Goal: Task Accomplishment & Management: Use online tool/utility

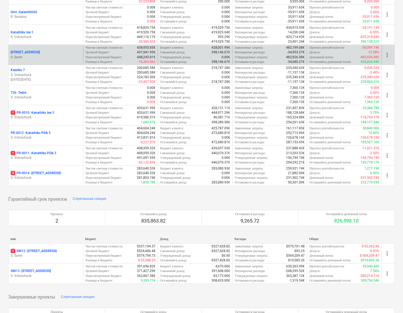
scroll to position [211, 0]
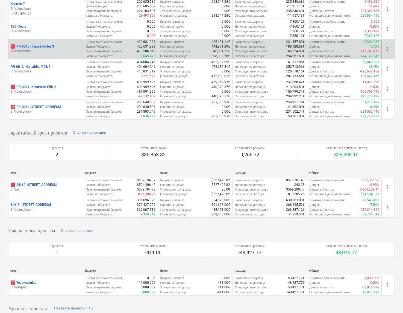
click at [59, 49] on p "S. Voloschuck" at bounding box center [46, 51] width 70 height 5
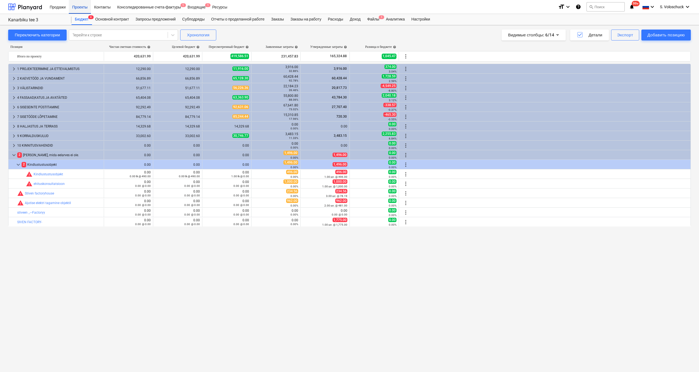
click at [80, 8] on div "Проекты" at bounding box center [80, 7] width 22 height 14
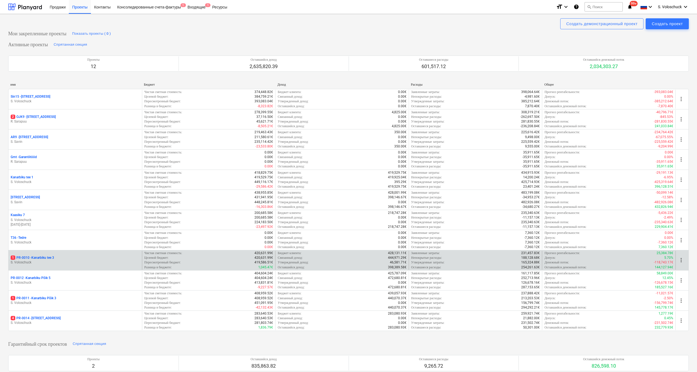
click at [77, 262] on p "S. Voloschuck" at bounding box center [75, 262] width 129 height 5
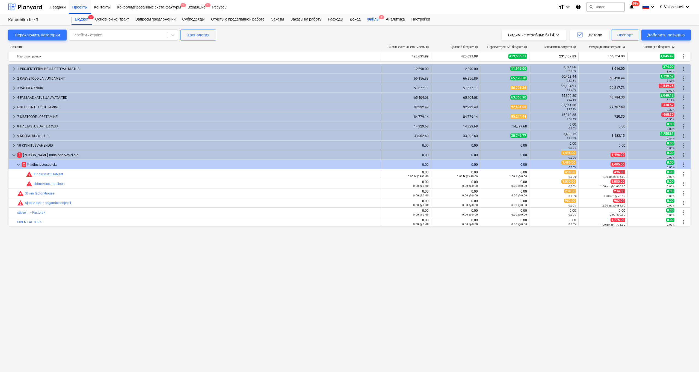
click at [383, 19] on div "Файлы 1" at bounding box center [373, 19] width 19 height 11
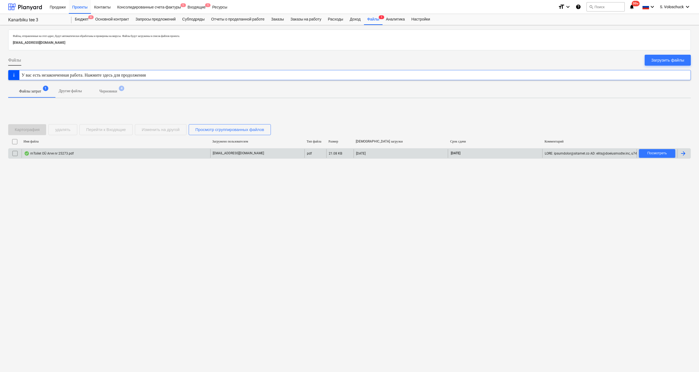
click at [63, 155] on div "mToilet OÜ Arve nr 25273.pdf" at bounding box center [49, 153] width 50 height 4
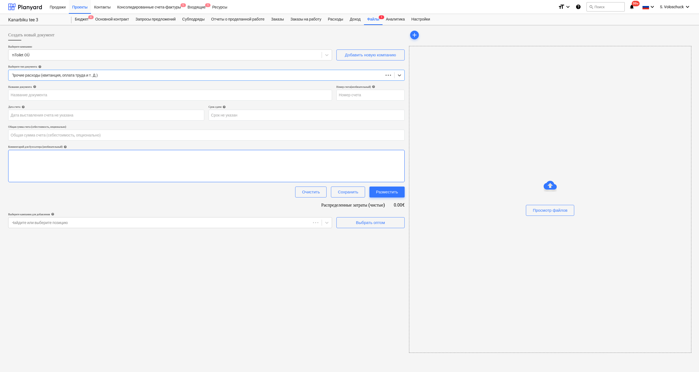
type input "0.00"
type input "25273"
type input "[DATE]"
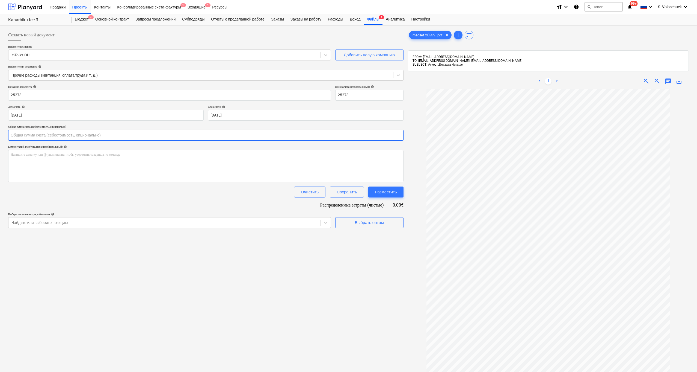
click at [57, 133] on input "text" at bounding box center [206, 134] width 396 height 11
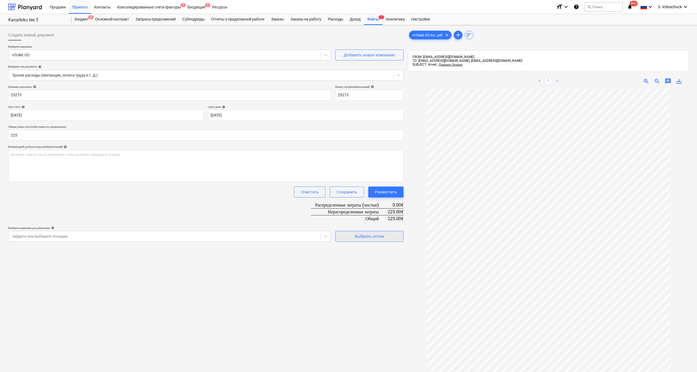
type input "225.00"
click at [380, 237] on div "Выбрать оптом" at bounding box center [369, 235] width 29 height 7
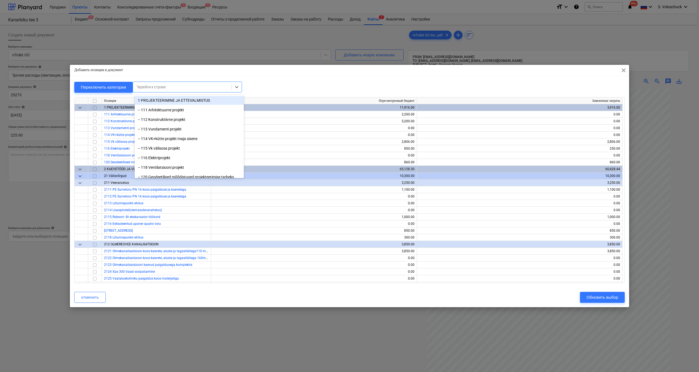
click at [191, 86] on div at bounding box center [182, 86] width 93 height 5
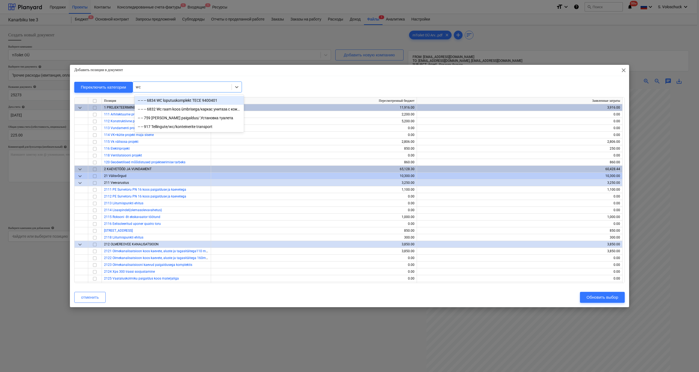
type input "w"
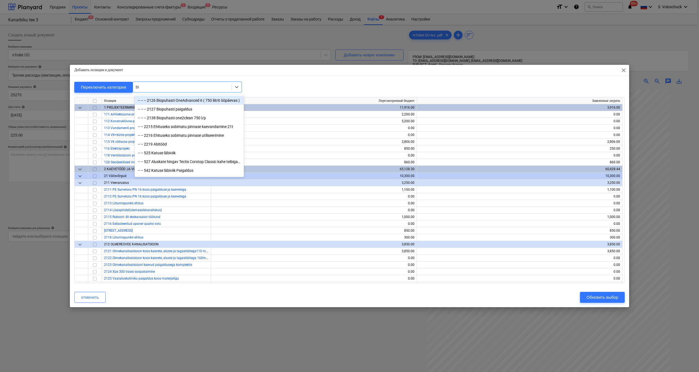
type input "b"
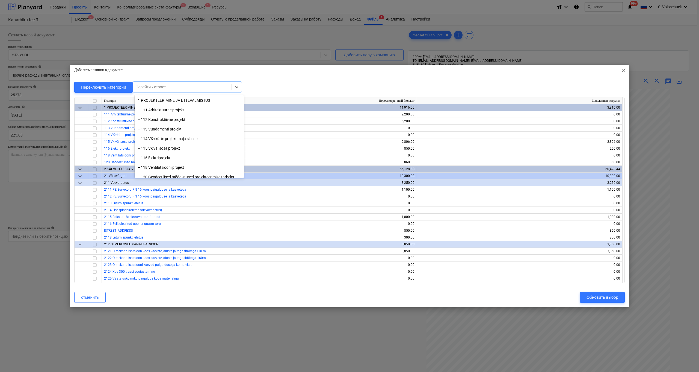
type input "w"
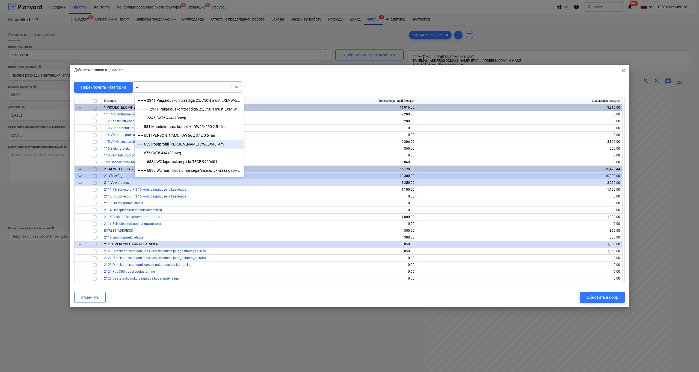
scroll to position [60, 0]
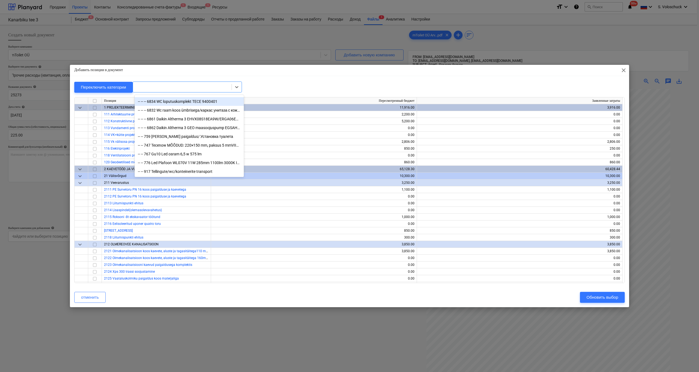
click at [171, 87] on div at bounding box center [182, 86] width 93 height 5
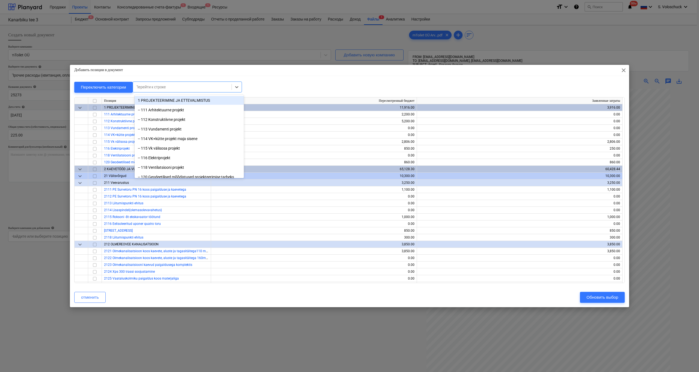
click at [171, 87] on div at bounding box center [182, 86] width 93 height 5
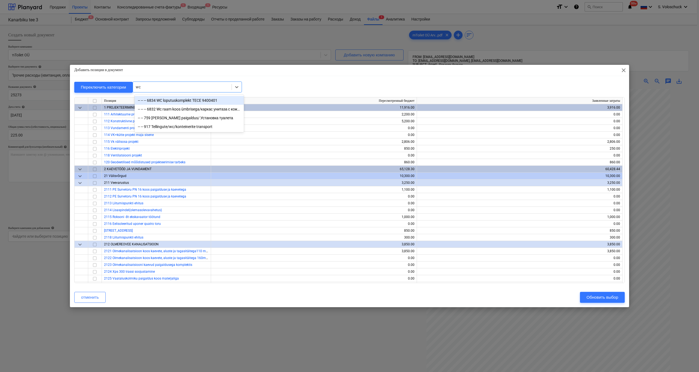
type input "wc"
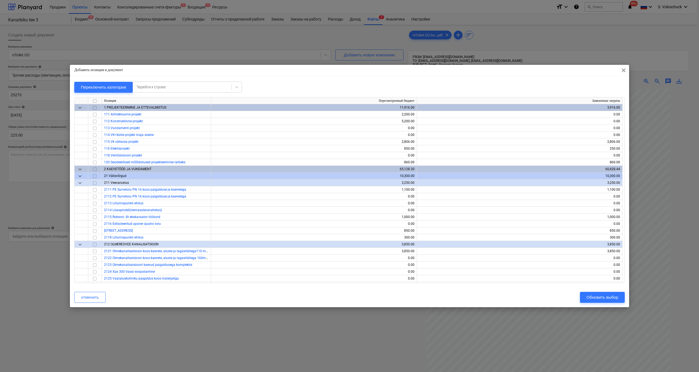
click at [265, 79] on div "Добавить позиции в документ close Переключить категории Перейти к строке Позици…" at bounding box center [349, 186] width 559 height 242
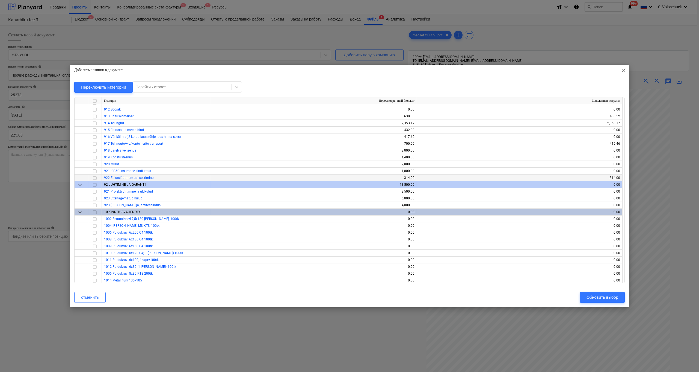
scroll to position [4604, 0]
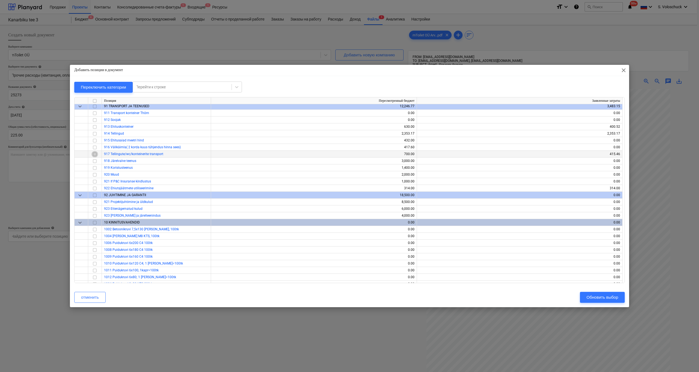
click at [95, 154] on input "checkbox" at bounding box center [95, 154] width 7 height 7
click at [403, 296] on div "Обновить выбор" at bounding box center [603, 296] width 32 height 7
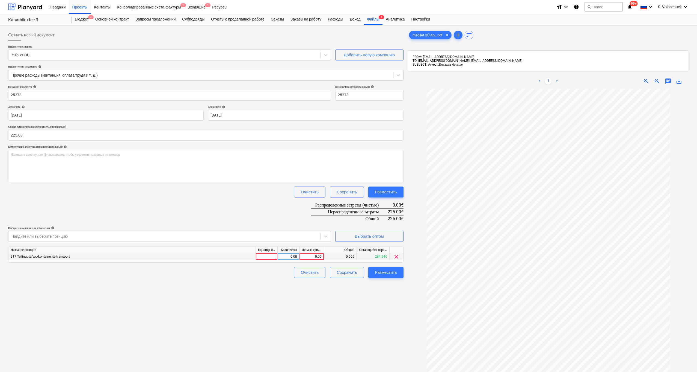
click at [315, 258] on div "0.00" at bounding box center [312, 256] width 20 height 7
type input "225"
click at [384, 273] on div "Разместить" at bounding box center [386, 272] width 22 height 7
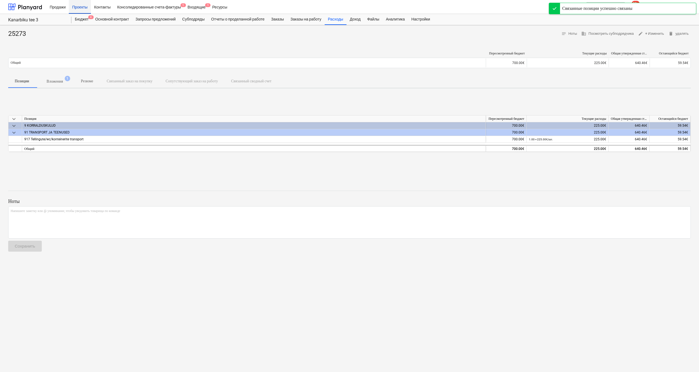
click at [81, 9] on div "Проекты" at bounding box center [80, 7] width 22 height 14
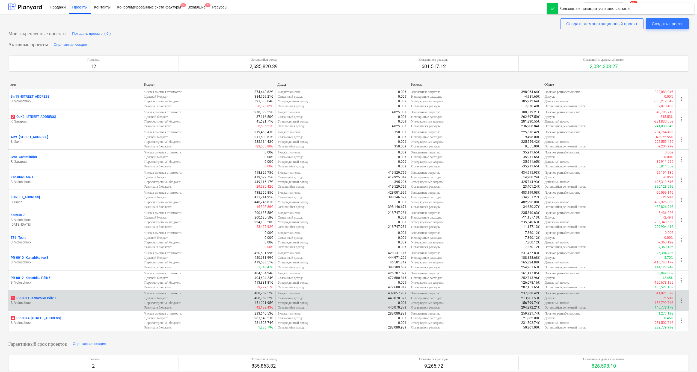
click at [72, 296] on div "1 PR-0011 - Kanarbiku Põik 3" at bounding box center [75, 298] width 129 height 5
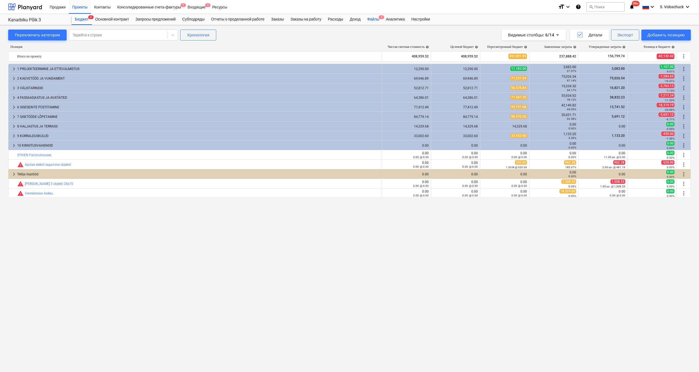
click at [383, 20] on div "Файлы 1" at bounding box center [373, 19] width 19 height 11
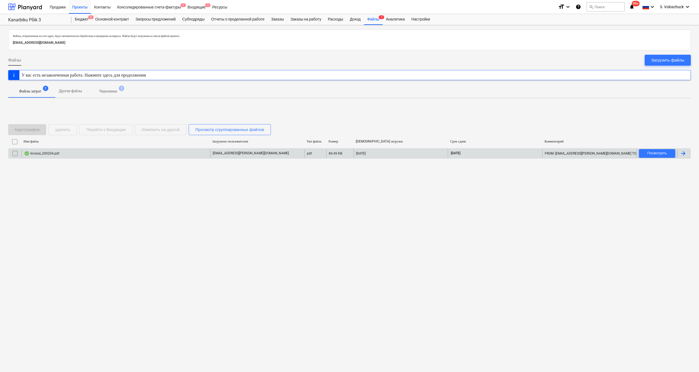
click at [54, 150] on div "Invoice_209204.pdf" at bounding box center [116, 153] width 189 height 9
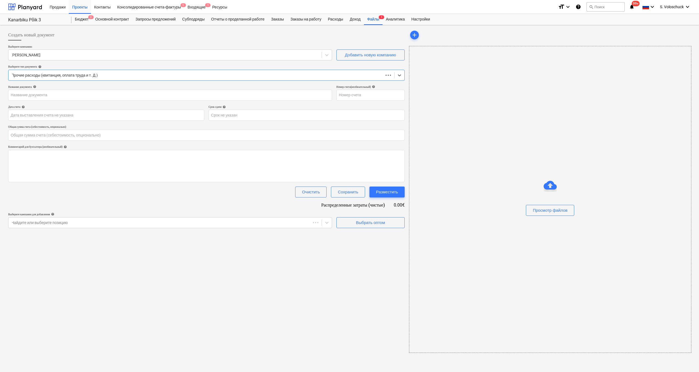
type input "0.00"
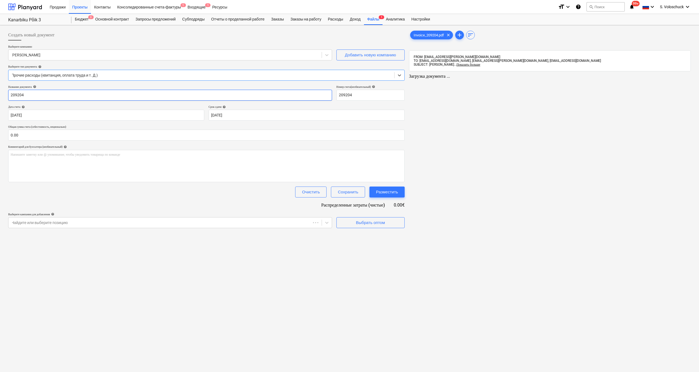
type input "209204"
type input "[DATE]"
click at [48, 134] on input "text" at bounding box center [206, 134] width 396 height 11
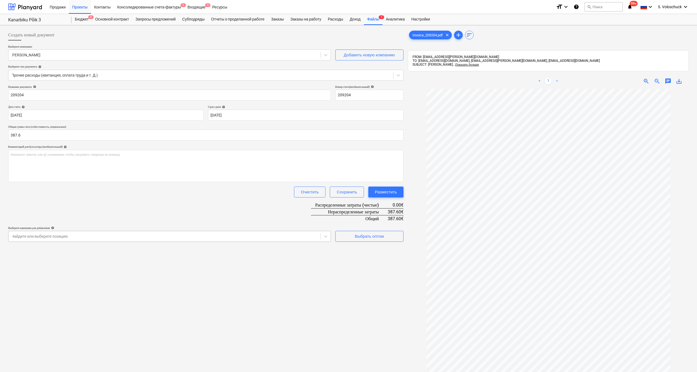
type input "387.60"
click at [251, 232] on div "Найдите или выберите позицию" at bounding box center [164, 236] width 312 height 8
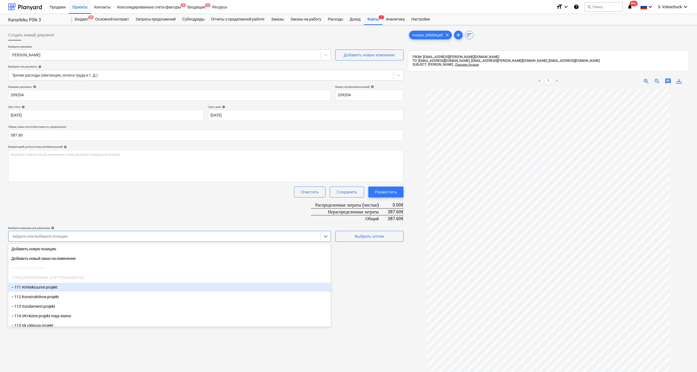
click at [372, 284] on div "Создать новый документ Выберите компанию [PERSON_NAME] Добавить новую компанию …" at bounding box center [206, 237] width 400 height 420
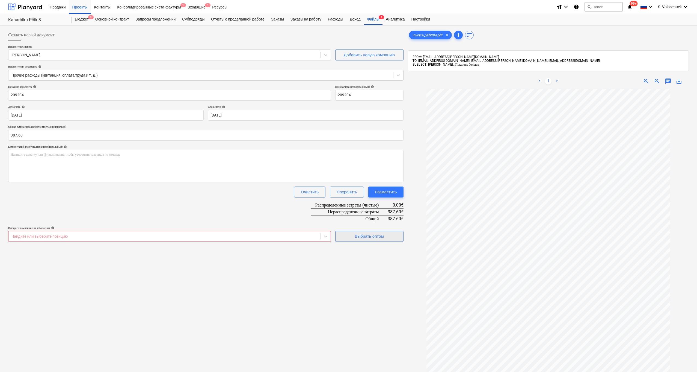
click at [364, 237] on div "Выбрать оптом" at bounding box center [369, 235] width 29 height 7
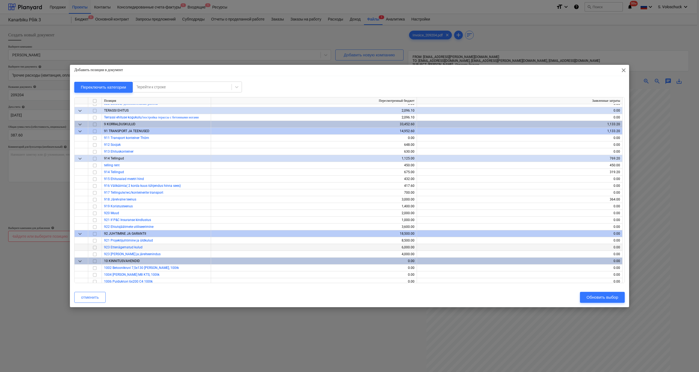
scroll to position [4496, 0]
click at [96, 194] on input "checkbox" at bounding box center [95, 193] width 7 height 7
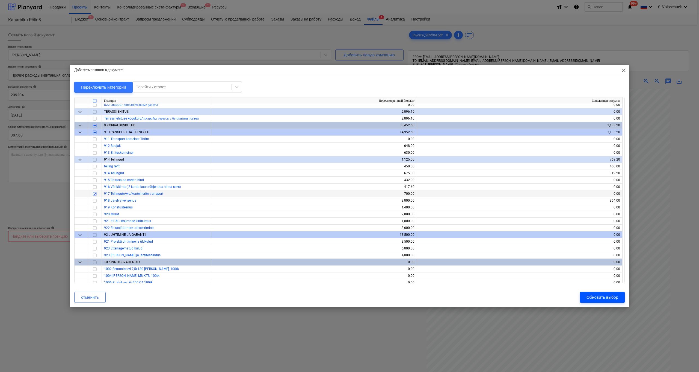
click at [403, 297] on div "Обновить выбор" at bounding box center [603, 296] width 32 height 7
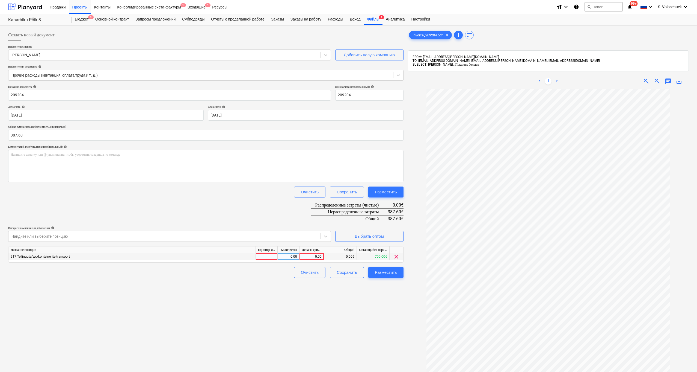
click at [315, 255] on div "0.00" at bounding box center [312, 256] width 20 height 7
type input "387.6"
click at [357, 313] on div "Создать новый документ Выберите компанию [PERSON_NAME] Добавить новую компанию …" at bounding box center [206, 237] width 400 height 420
click at [389, 273] on div "Разместить" at bounding box center [386, 272] width 22 height 7
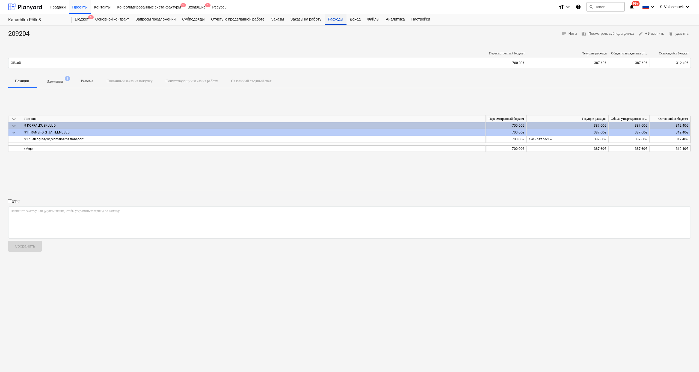
click at [341, 20] on div "Расходы" at bounding box center [336, 19] width 22 height 11
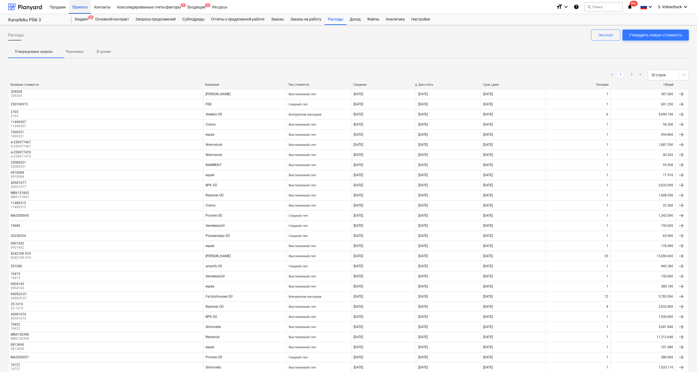
click at [87, 10] on div "Проекты" at bounding box center [80, 7] width 22 height 14
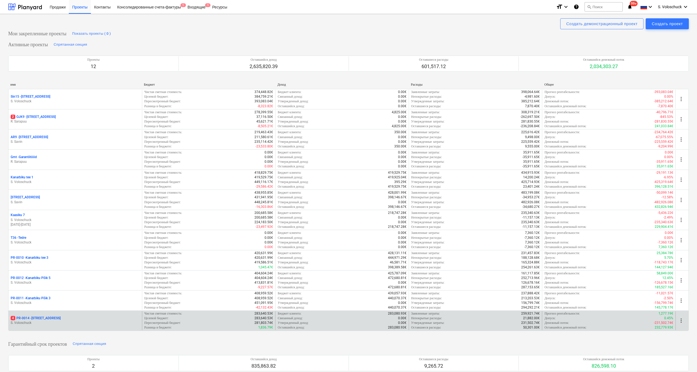
click at [72, 313] on div "4 PR-0014 - Luige tee 29" at bounding box center [75, 318] width 129 height 5
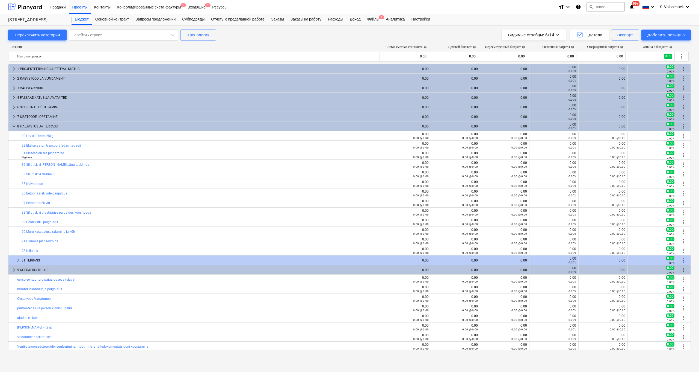
scroll to position [40, 0]
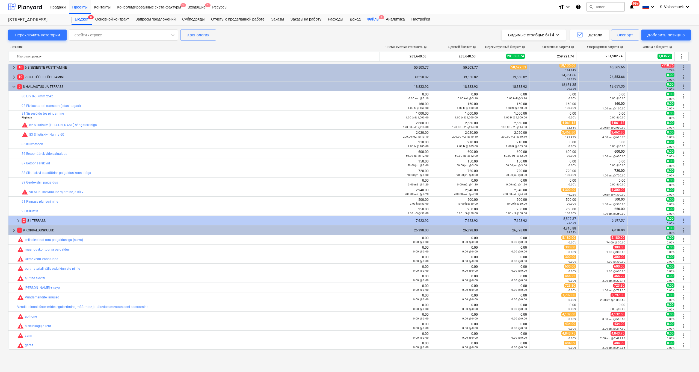
click at [380, 20] on div "Файлы 4" at bounding box center [373, 19] width 19 height 11
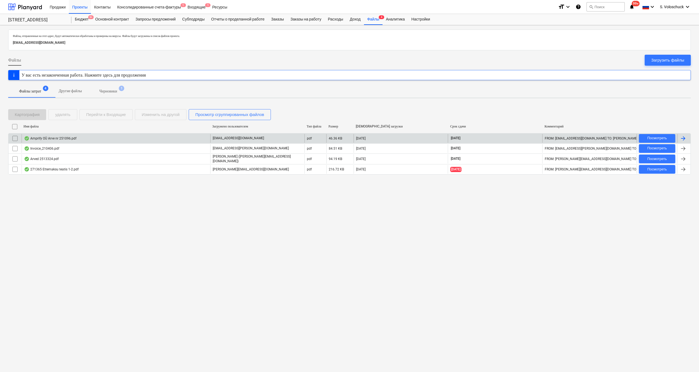
click at [68, 137] on div "Amprify OÜ Arve nr 251096.pdf" at bounding box center [50, 138] width 52 height 4
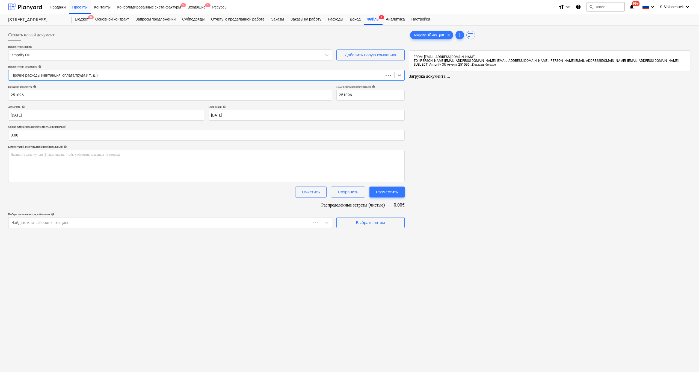
type input "251096"
type input "[DATE]"
click at [42, 133] on input "text" at bounding box center [206, 134] width 396 height 11
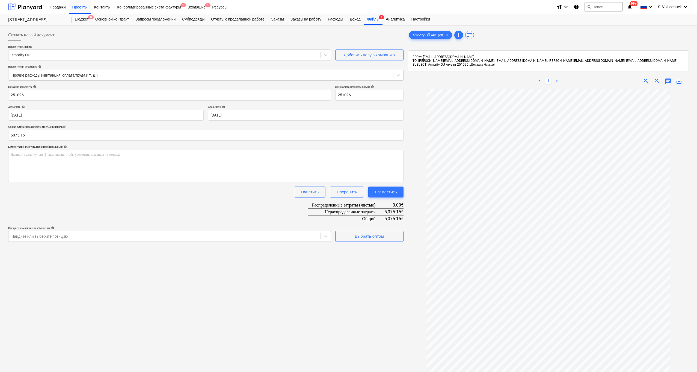
type input "5,075.15"
click at [272, 279] on div "Создать новый документ Выберите компанию amprify OÜ Добавить новую компанию Выб…" at bounding box center [206, 237] width 400 height 420
click at [385, 236] on span "Выбрать оптом" at bounding box center [369, 235] width 55 height 7
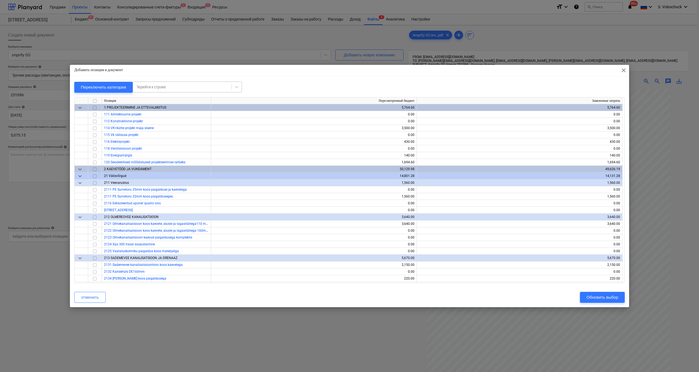
click at [199, 89] on div at bounding box center [182, 86] width 93 height 5
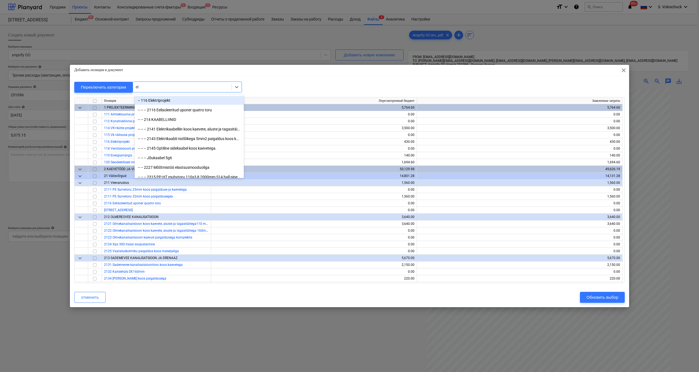
type input "ele"
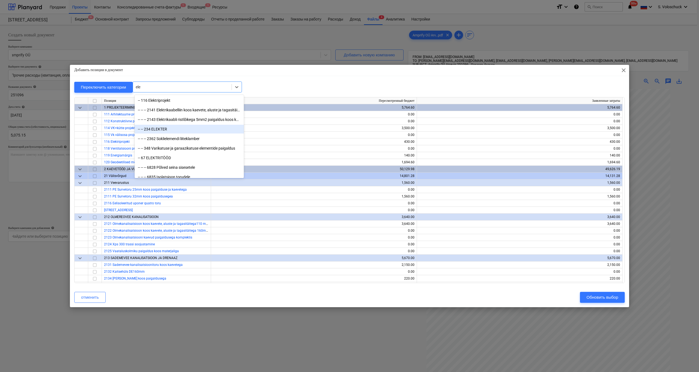
click at [158, 127] on div "-- -- 234 ELEKTER" at bounding box center [189, 129] width 109 height 9
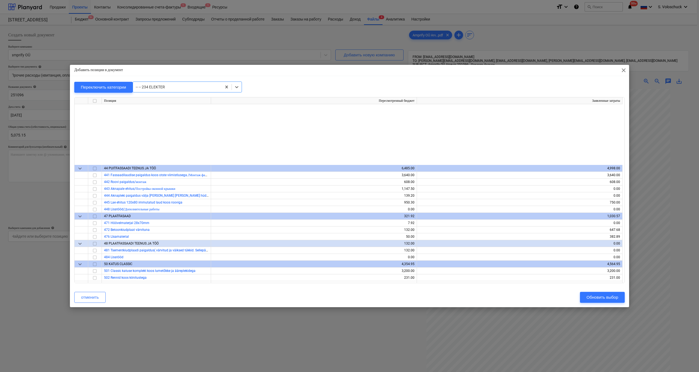
scroll to position [1342, 0]
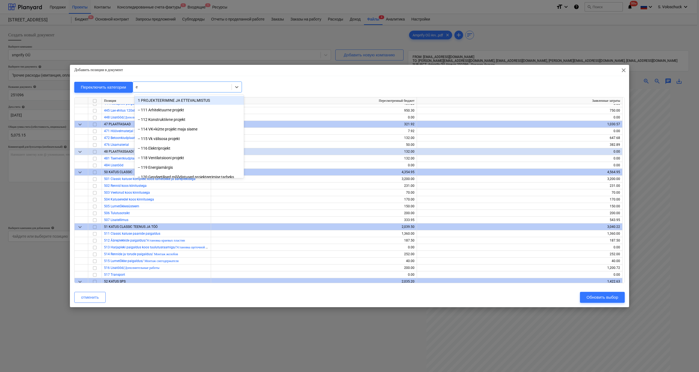
type input "el"
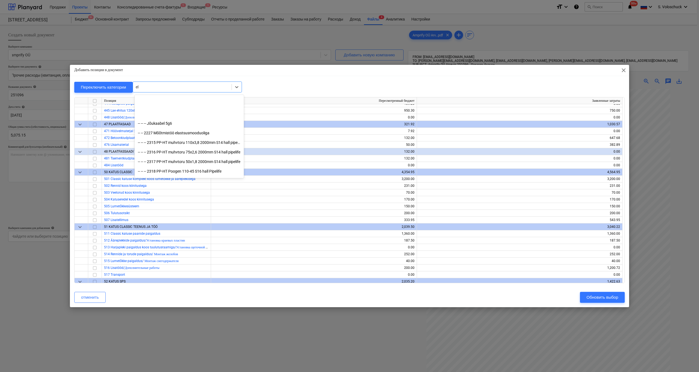
scroll to position [0, 0]
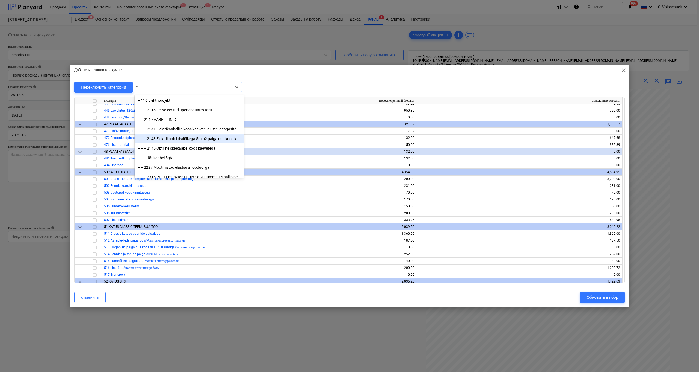
click at [180, 137] on div "-- -- -- 2143 Elektrikaabli ristlõikega 5mm2 paigaldus koos kaevete ja tagasitä…" at bounding box center [189, 138] width 109 height 9
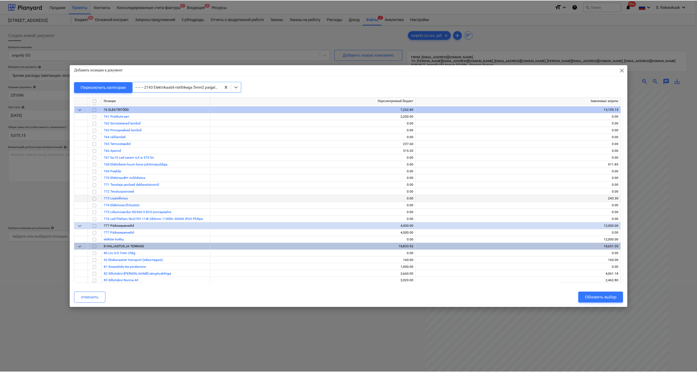
scroll to position [3664, 0]
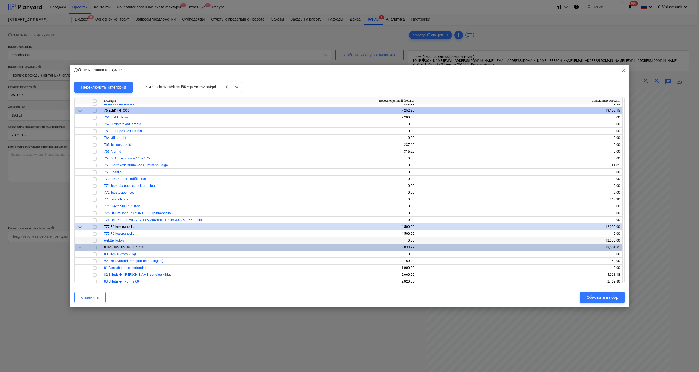
click at [95, 241] on input "checkbox" at bounding box center [95, 240] width 7 height 7
click at [403, 298] on div "Обновить выбор" at bounding box center [603, 296] width 32 height 7
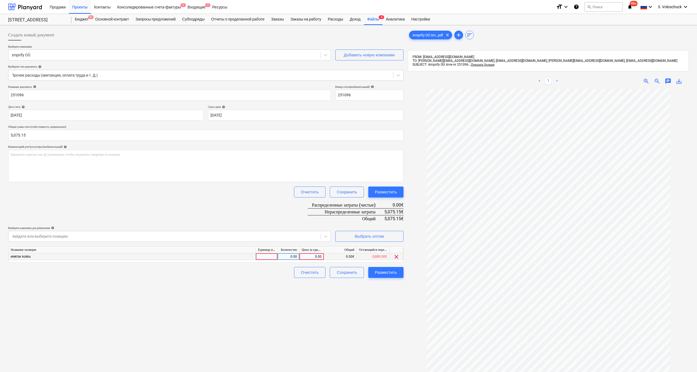
click at [309, 257] on div "0.00" at bounding box center [312, 256] width 20 height 7
type input "5075.15"
click at [351, 313] on div "Создать новый документ Выберите компанию amprify OÜ Добавить новую компанию Выб…" at bounding box center [206, 237] width 400 height 420
click at [389, 274] on div "Разместить" at bounding box center [386, 272] width 22 height 7
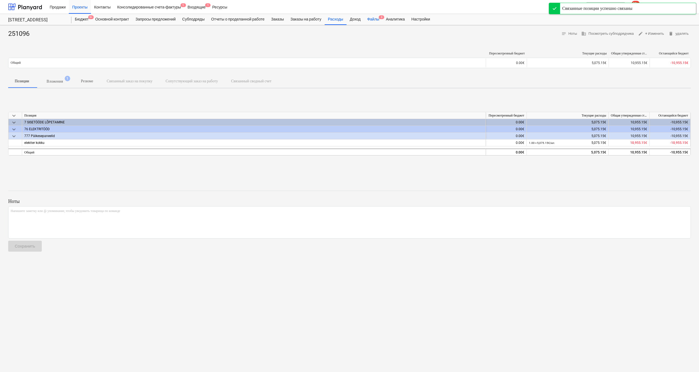
click at [383, 19] on div "Файлы 3" at bounding box center [373, 19] width 19 height 11
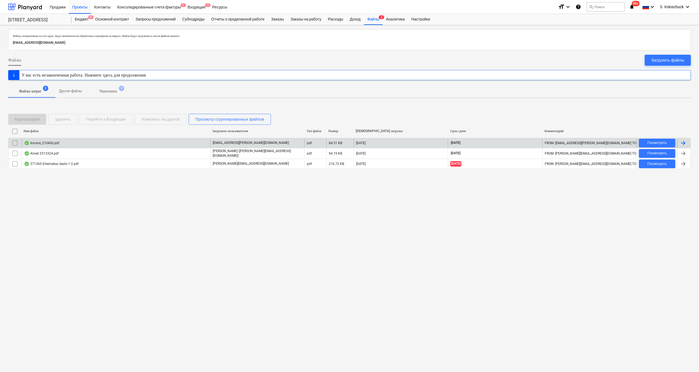
click at [91, 144] on div "Invoice_210406.pdf" at bounding box center [116, 142] width 189 height 9
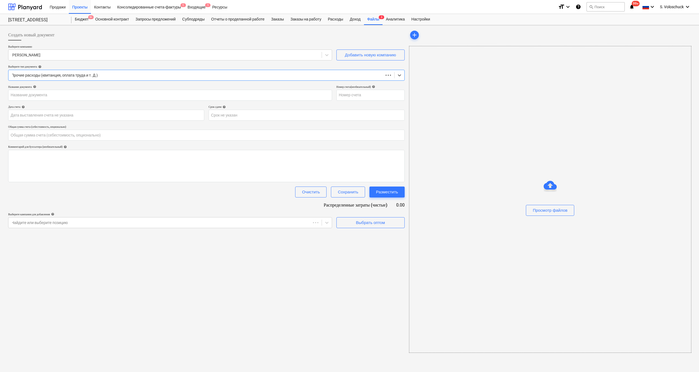
type input "0.00"
type input "210406"
type input "[DATE]"
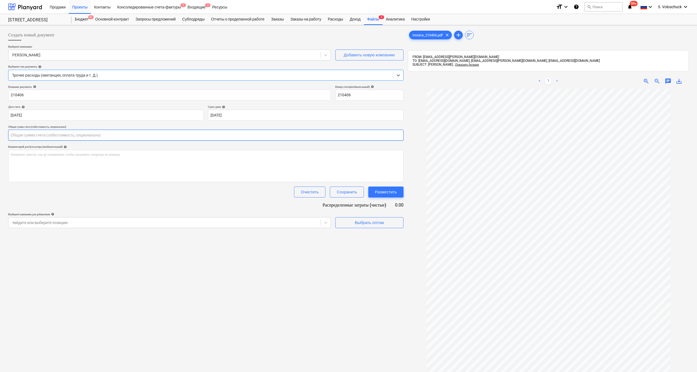
click at [23, 135] on input "text" at bounding box center [206, 134] width 396 height 11
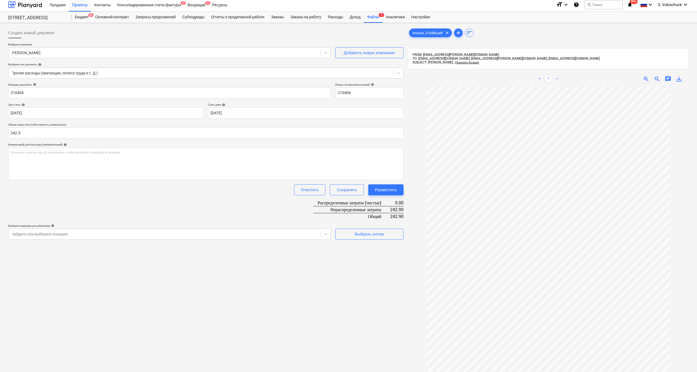
type input "242.90"
click at [383, 275] on div "Создать новый документ Выберите компанию [PERSON_NAME] Добавить новую компанию …" at bounding box center [206, 235] width 400 height 420
click at [376, 237] on button "Выбрать оптом" at bounding box center [369, 233] width 68 height 11
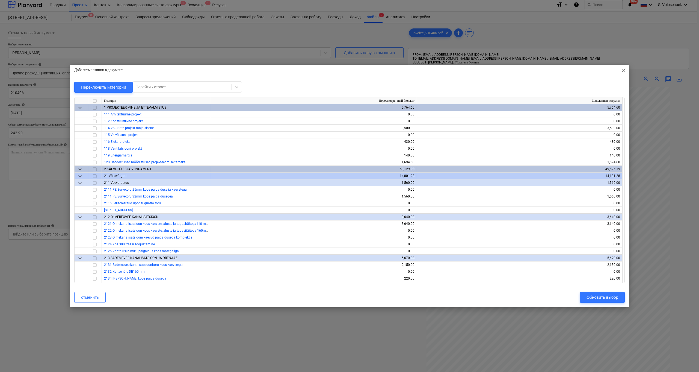
scroll to position [370, 0]
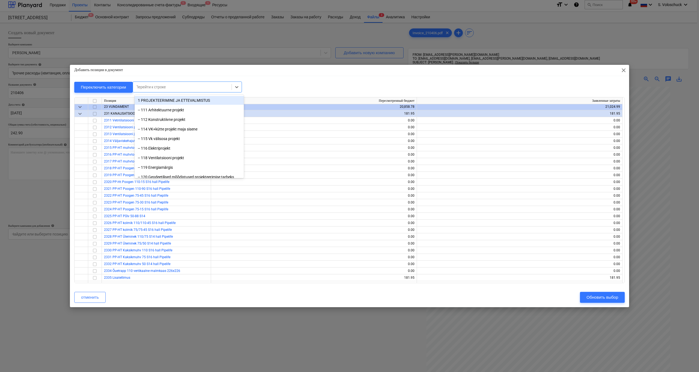
drag, startPoint x: 174, startPoint y: 84, endPoint x: 185, endPoint y: 87, distance: 11.1
click at [175, 85] on div at bounding box center [182, 86] width 93 height 5
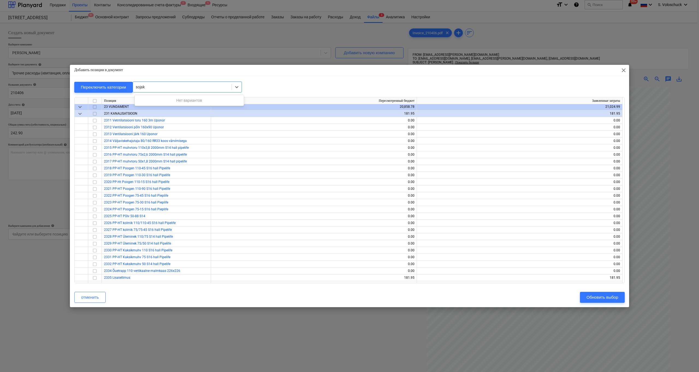
type input "sojak"
click at [161, 82] on div at bounding box center [187, 86] width 109 height 11
type input "soj"
click at [306, 86] on div "Переключить категории Перейти к строке" at bounding box center [349, 86] width 551 height 11
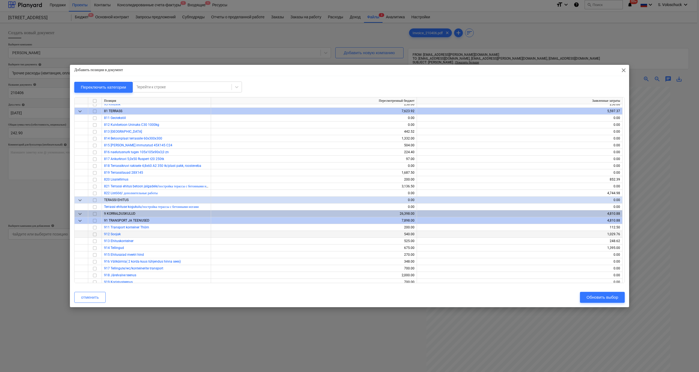
scroll to position [3897, 0]
click at [95, 240] on input "checkbox" at bounding box center [95, 240] width 7 height 7
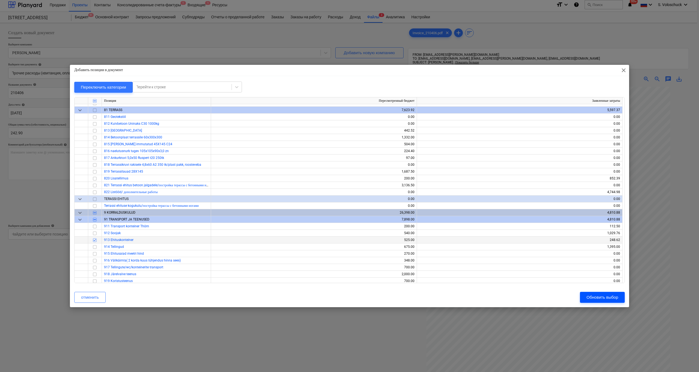
click at [403, 298] on div "Обновить выбор" at bounding box center [603, 296] width 32 height 7
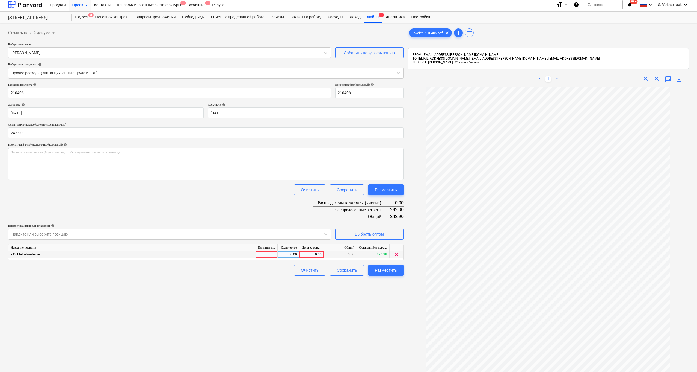
click at [312, 254] on div "0.00" at bounding box center [312, 254] width 20 height 7
type input "242.9"
click at [390, 270] on div "Разместить" at bounding box center [386, 269] width 22 height 7
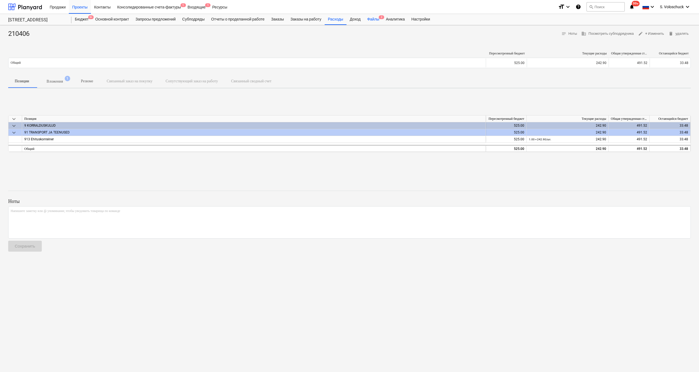
click at [379, 20] on div "Файлы 2" at bounding box center [373, 19] width 19 height 11
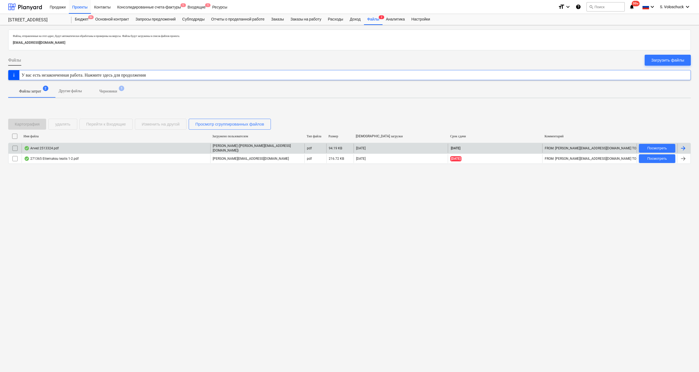
click at [116, 148] on div "Arved 2513324.pdf" at bounding box center [116, 147] width 189 height 9
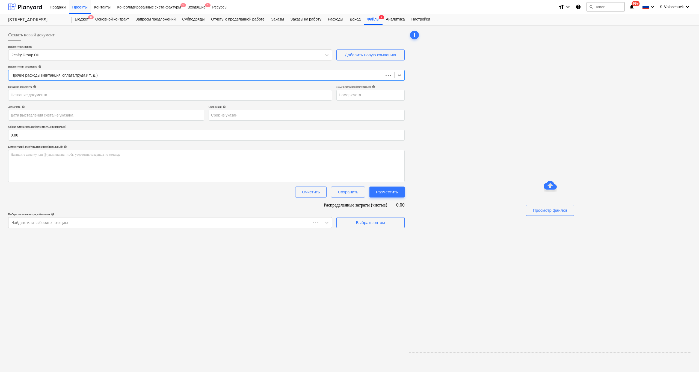
type input "2513324"
type input "[DATE]"
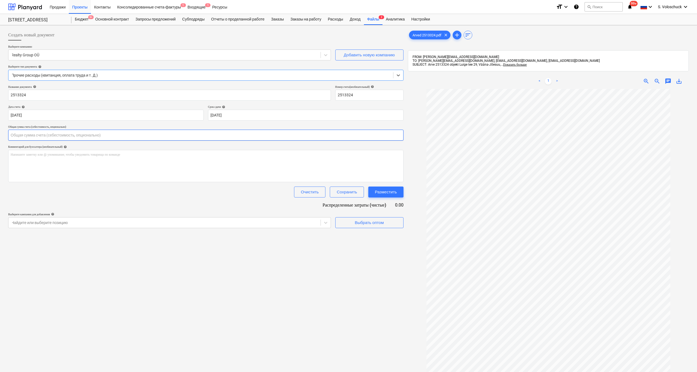
click at [44, 135] on input "text" at bounding box center [206, 134] width 396 height 11
type input "0.00"
click at [371, 222] on div "Выбрать оптом" at bounding box center [369, 222] width 29 height 7
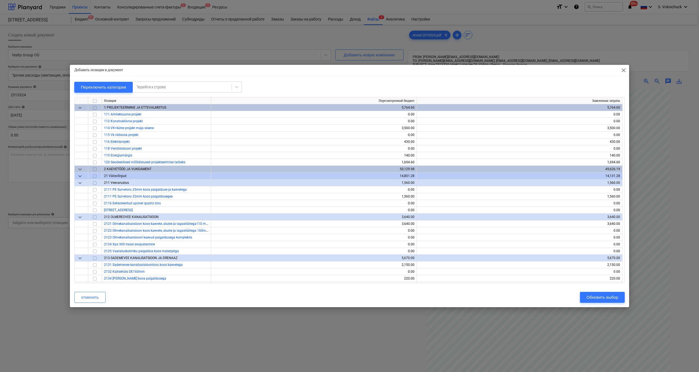
click at [403, 71] on span "close" at bounding box center [624, 70] width 7 height 7
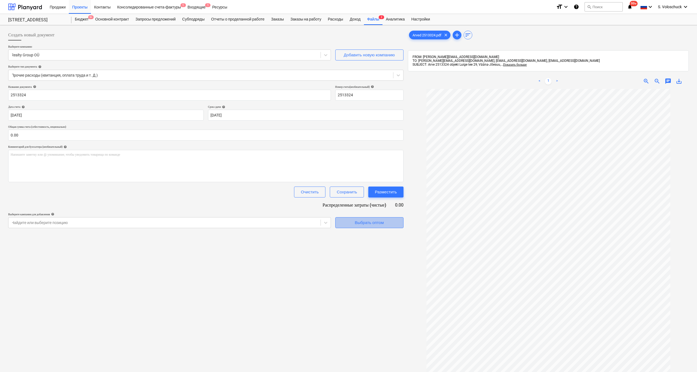
click at [387, 221] on span "Выбрать оптом" at bounding box center [369, 222] width 55 height 7
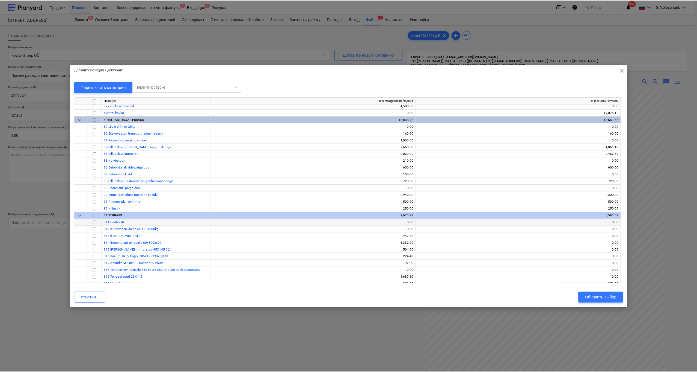
scroll to position [3791, 0]
click at [95, 155] on input "checkbox" at bounding box center [95, 155] width 7 height 7
click at [403, 295] on div "Обновить выбор" at bounding box center [603, 296] width 32 height 7
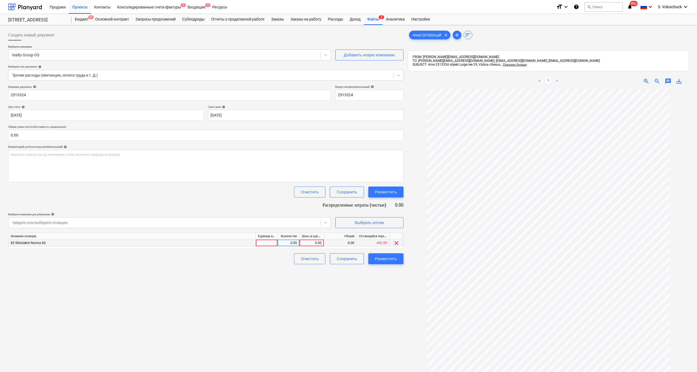
click at [285, 243] on div "0.00" at bounding box center [288, 242] width 17 height 7
type input "-1"
click at [265, 276] on div "Создать новый документ Выберите компанию Realty Group OÜ Добавить новую компани…" at bounding box center [206, 237] width 400 height 420
click at [309, 243] on div "0.00" at bounding box center [312, 242] width 20 height 7
type input "110"
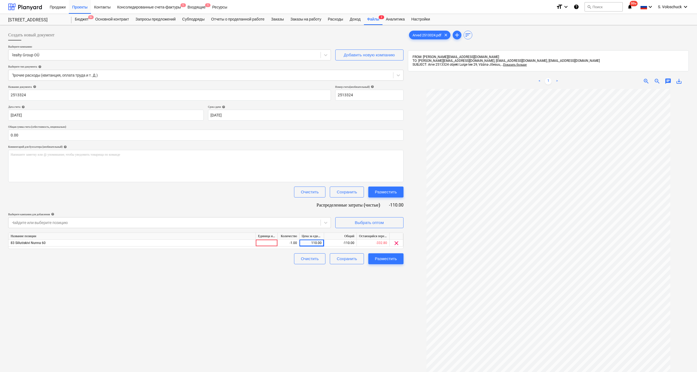
click at [314, 299] on div "Создать новый документ Выберите компанию Realty Group OÜ Добавить новую компани…" at bounding box center [206, 237] width 400 height 420
click at [316, 278] on div "Создать новый документ Выберите компанию Realty Group OÜ Добавить новую компани…" at bounding box center [206, 237] width 400 height 420
click at [393, 259] on div "Разместить" at bounding box center [386, 258] width 22 height 7
click at [267, 242] on div at bounding box center [267, 242] width 22 height 7
type input "tk"
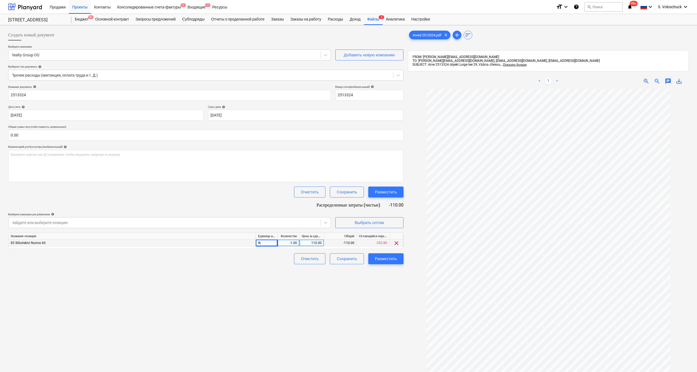
click at [340, 307] on div "Создать новый документ Выберите компанию Realty Group OÜ Добавить новую компани…" at bounding box center [206, 237] width 400 height 420
click at [386, 258] on div "Разместить" at bounding box center [386, 258] width 22 height 7
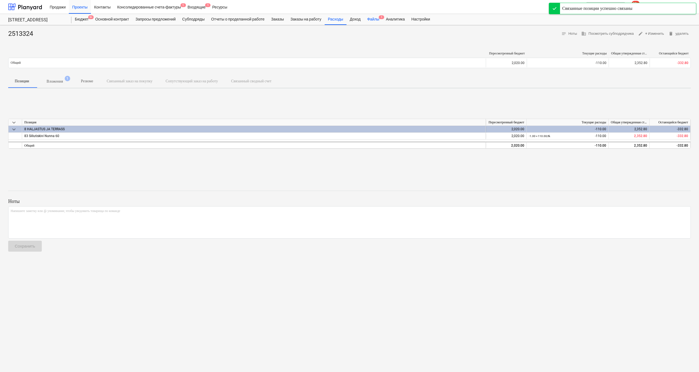
click at [383, 19] on div "Файлы 1" at bounding box center [373, 19] width 19 height 11
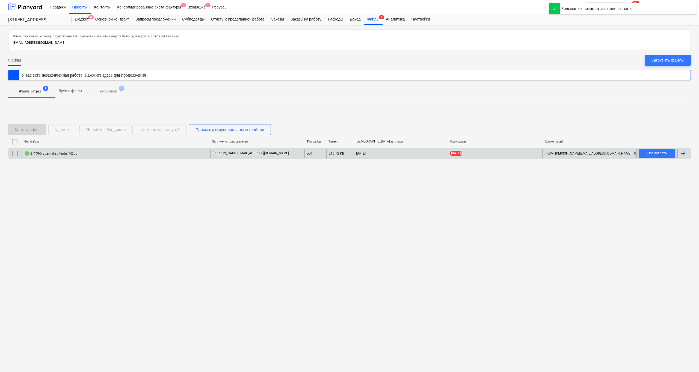
click at [149, 155] on div "271365 Ettemaksu teatis 1-2.pdf" at bounding box center [116, 153] width 189 height 9
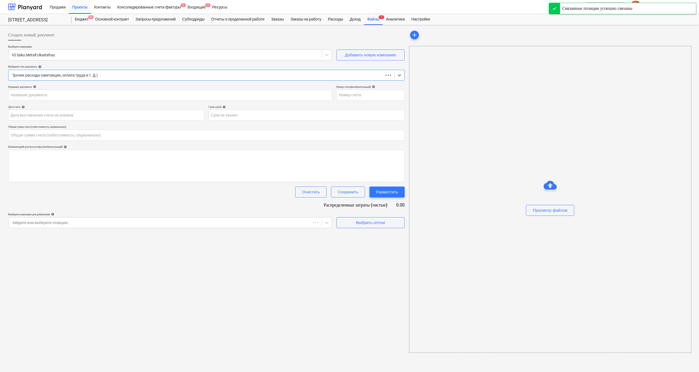
type input "0.00"
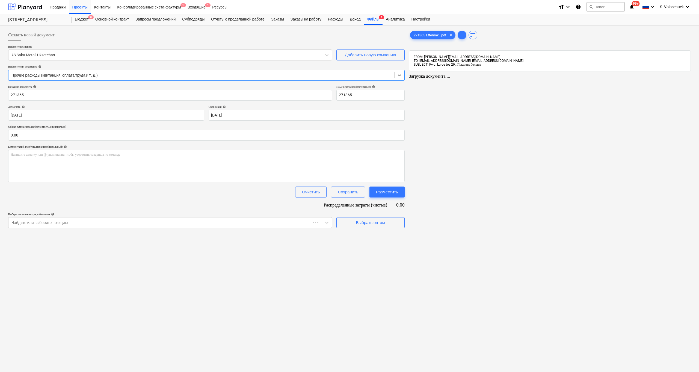
type input "271365"
type input "[DATE]"
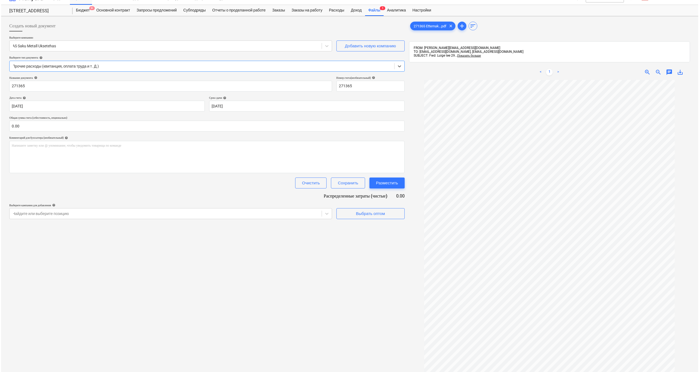
scroll to position [26, 0]
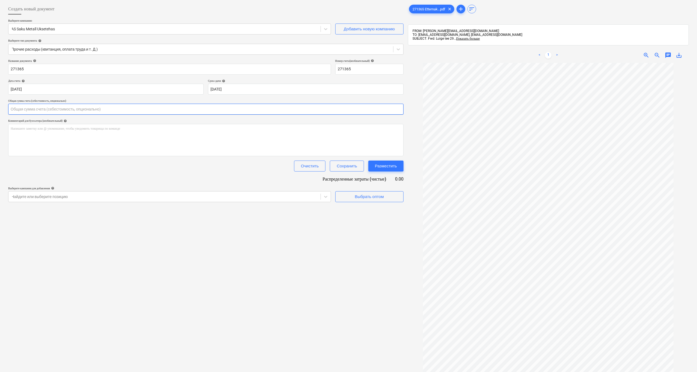
click at [57, 109] on input "text" at bounding box center [206, 109] width 396 height 11
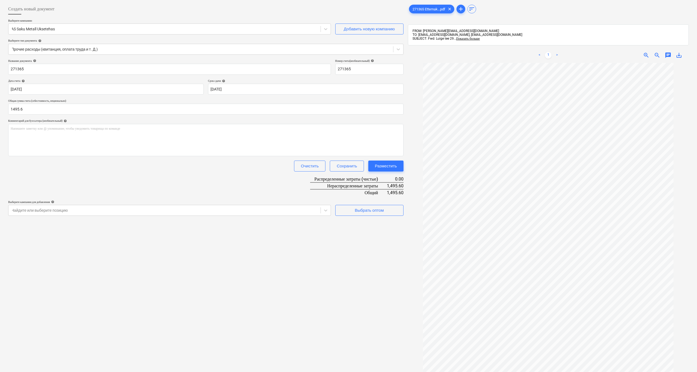
type input "1,495.60"
click at [249, 306] on div "Создать новый документ Выберите компанию AS Saku Metall Uksetehas Добавить нову…" at bounding box center [206, 211] width 400 height 420
click at [370, 211] on div "Выбрать оптом" at bounding box center [369, 210] width 29 height 7
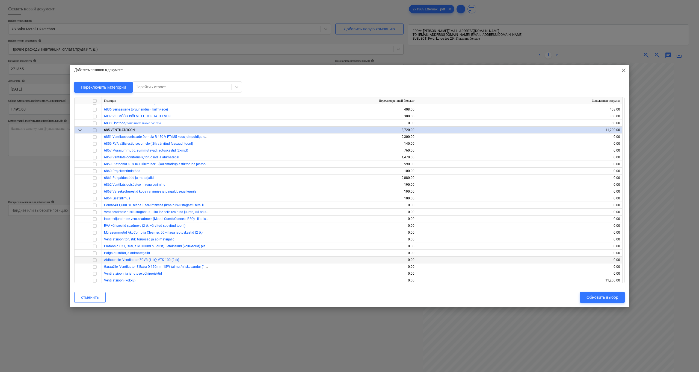
scroll to position [2510, 0]
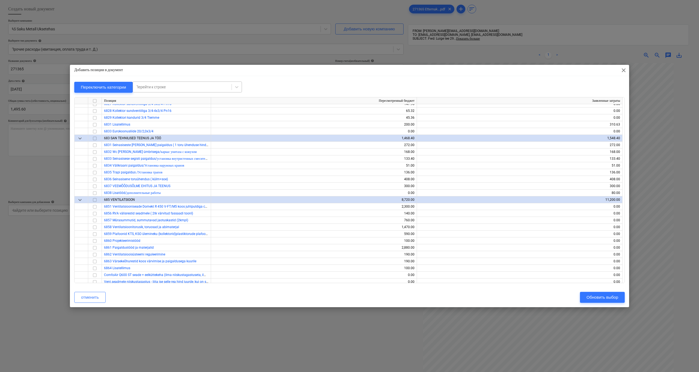
click at [184, 85] on div at bounding box center [182, 86] width 93 height 5
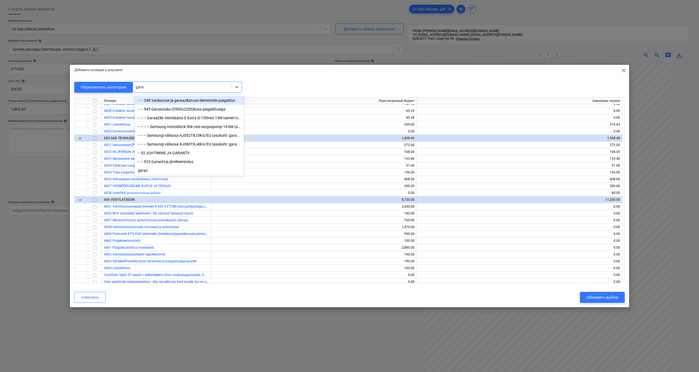
type input "garaa"
click at [193, 111] on div "-- -- 545 Garaaziuks (5500x2200)koos paigaldusega" at bounding box center [189, 109] width 109 height 9
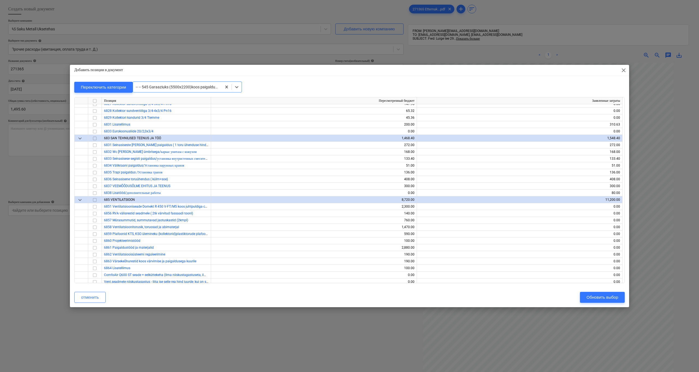
scroll to position [1694, 0]
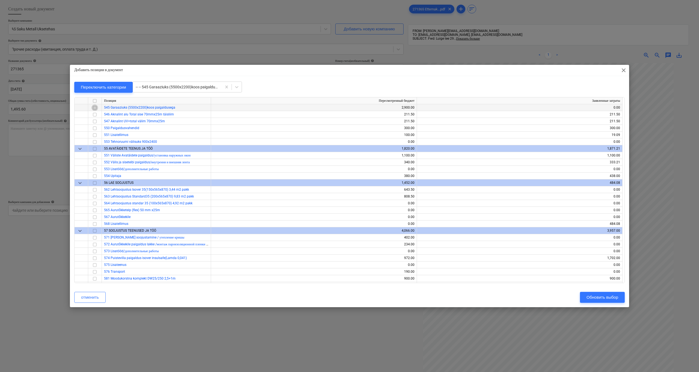
click at [94, 107] on input "checkbox" at bounding box center [95, 107] width 7 height 7
click at [403, 292] on button "Обновить выбор" at bounding box center [602, 296] width 45 height 11
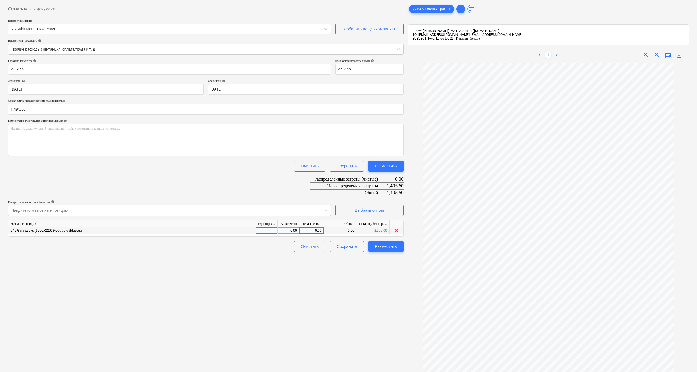
click at [307, 228] on div "0.00" at bounding box center [312, 230] width 20 height 7
type input "1495.6"
click at [327, 300] on div "Создать новый документ Выберите компанию AS Saku Metall Uksetehas Добавить нову…" at bounding box center [206, 211] width 400 height 420
click at [391, 247] on div "Разместить" at bounding box center [386, 246] width 22 height 7
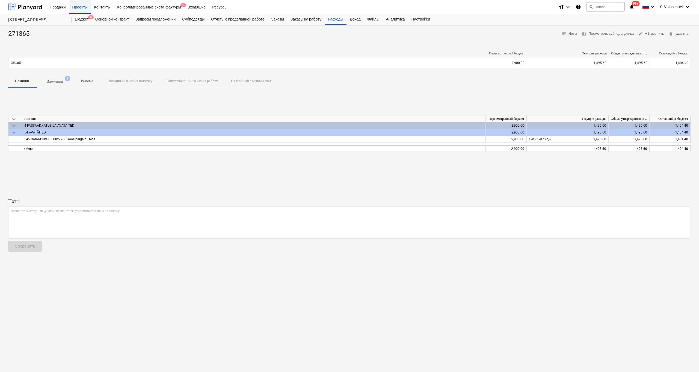
click at [82, 7] on div "Проекты" at bounding box center [80, 7] width 22 height 14
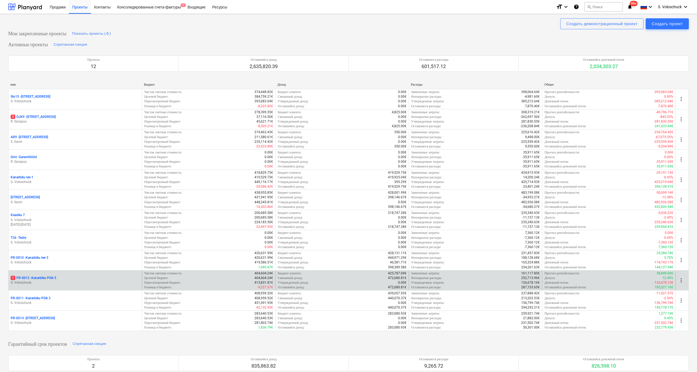
click at [60, 280] on p "S. Voloschuck" at bounding box center [75, 282] width 129 height 5
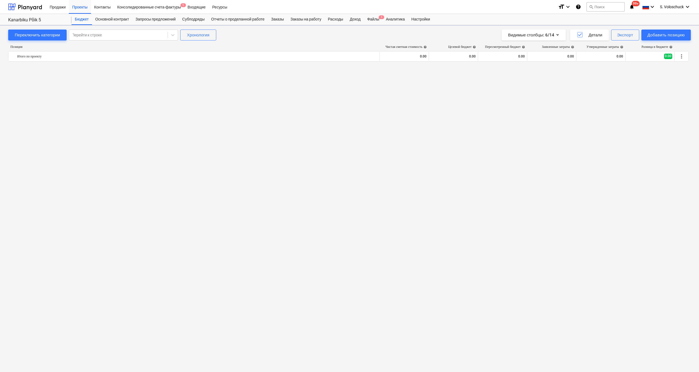
scroll to position [609, 0]
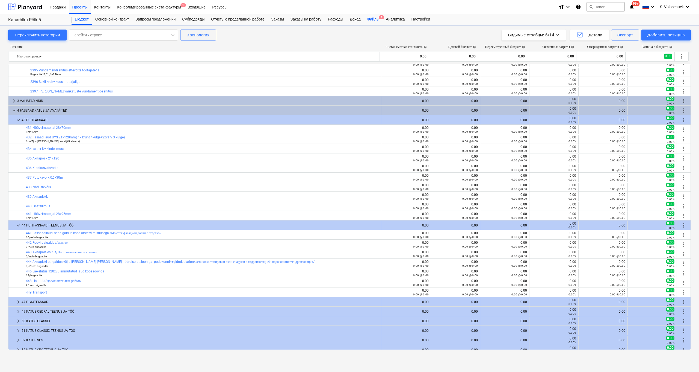
click at [375, 18] on div "Файлы 1" at bounding box center [373, 19] width 19 height 11
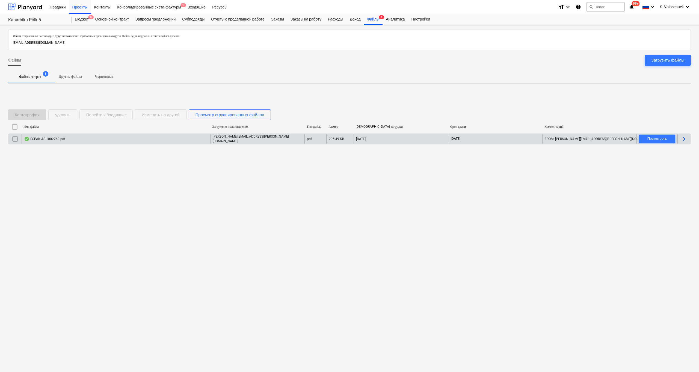
click at [152, 140] on div "ESPAK AS 1002769.pdf" at bounding box center [116, 138] width 189 height 9
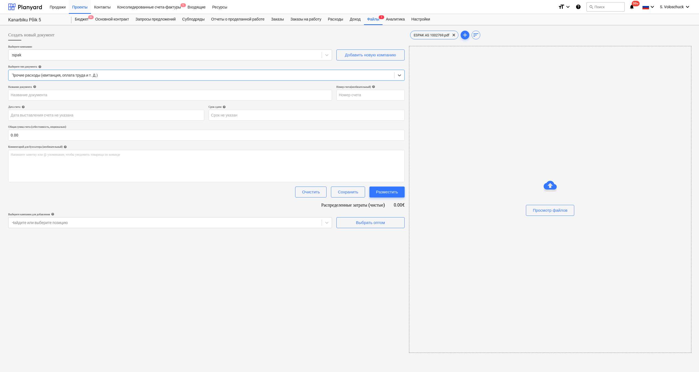
type input "1002769"
type input "[DATE]"
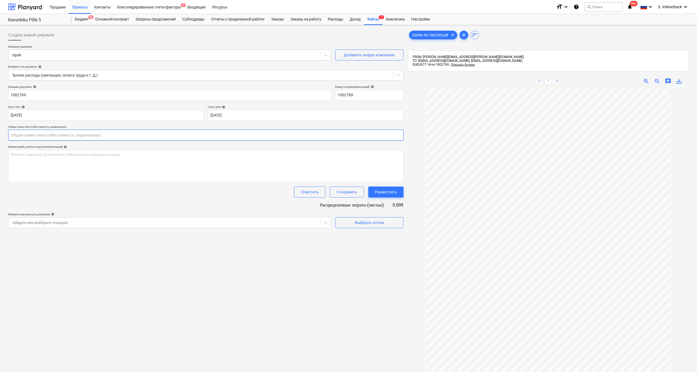
click at [66, 134] on input "text" at bounding box center [206, 134] width 396 height 11
type input "188.29"
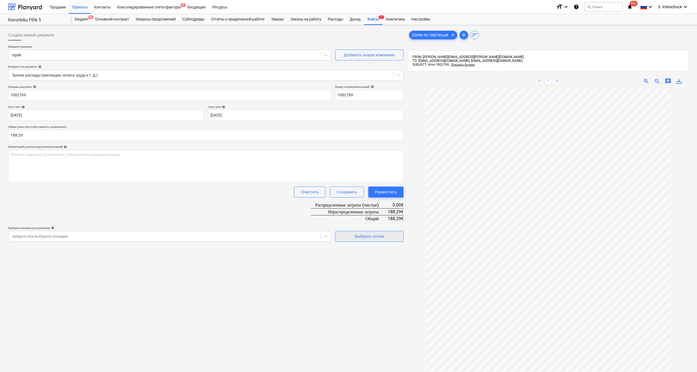
click at [374, 238] on div "Выбрать оптом" at bounding box center [369, 235] width 29 height 7
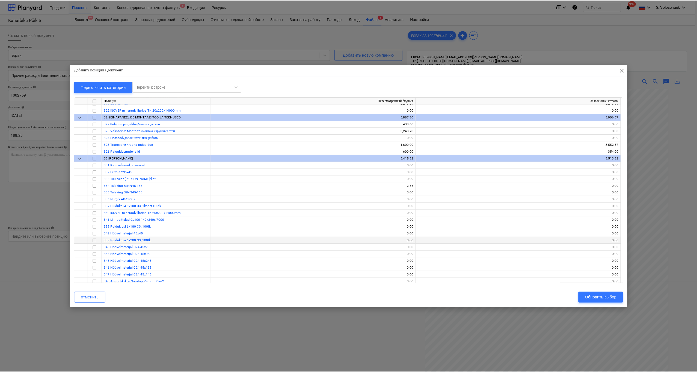
scroll to position [1115, 0]
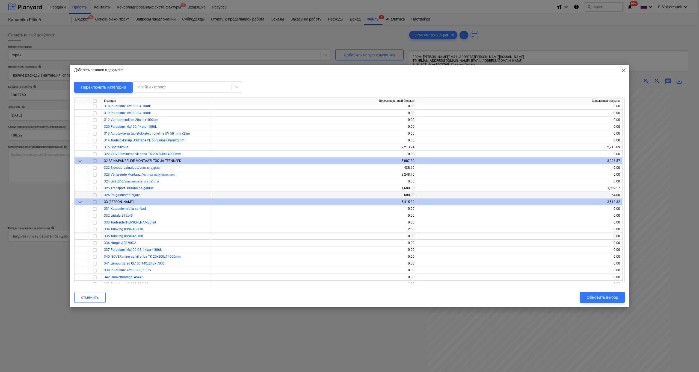
click at [96, 195] on input "checkbox" at bounding box center [95, 195] width 7 height 7
click at [403, 297] on div "Обновить выбор" at bounding box center [603, 296] width 32 height 7
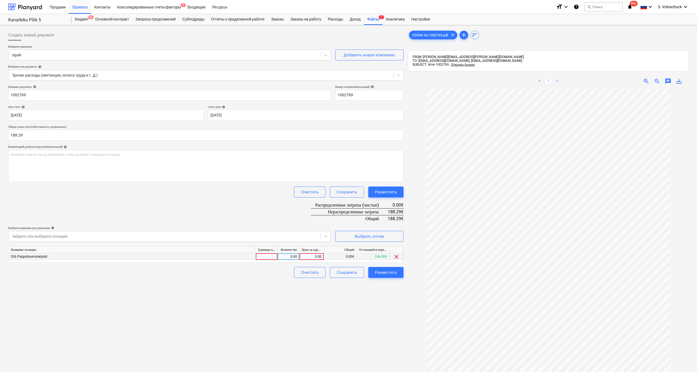
click at [309, 256] on div "0.00" at bounding box center [312, 256] width 20 height 7
type input "188.29"
drag, startPoint x: 354, startPoint y: 319, endPoint x: 357, endPoint y: 321, distance: 3.5
click at [357, 313] on div "Создать новый документ Выберите компанию espak Добавить новую компанию Выберите…" at bounding box center [206, 237] width 400 height 420
click at [397, 273] on button "Разместить" at bounding box center [385, 272] width 35 height 11
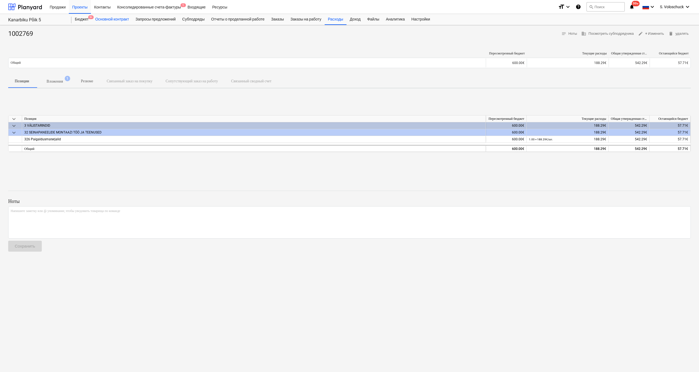
click at [113, 21] on div "Основной контракт" at bounding box center [112, 19] width 40 height 11
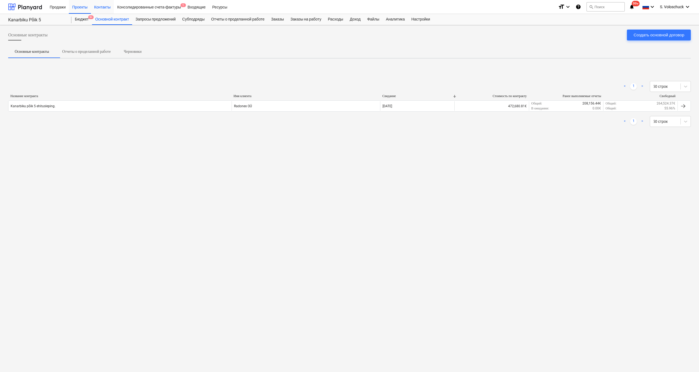
click at [101, 9] on div "Контакты" at bounding box center [102, 7] width 23 height 14
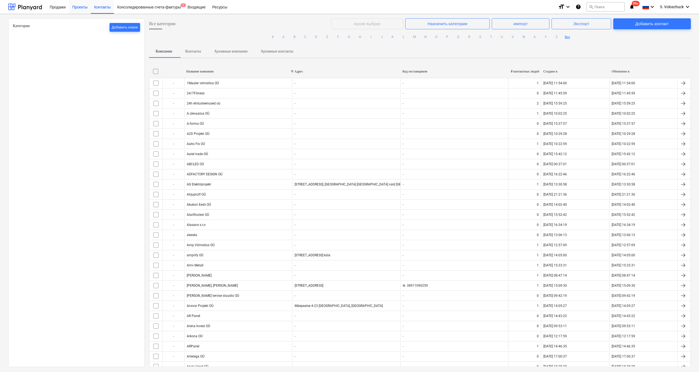
click at [85, 10] on div "Проекты" at bounding box center [80, 7] width 22 height 14
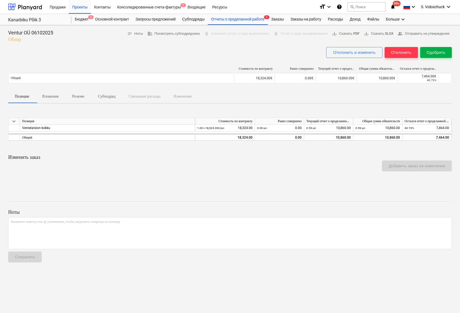
click at [315, 55] on div "Одобрить" at bounding box center [436, 52] width 19 height 7
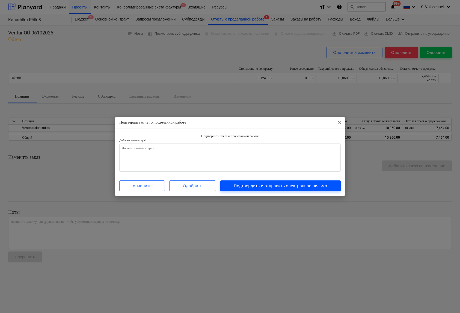
click at [263, 188] on div "Подтвердить и отправить электронное письмо" at bounding box center [280, 185] width 93 height 7
type textarea "x"
